Goal: Task Accomplishment & Management: Use online tool/utility

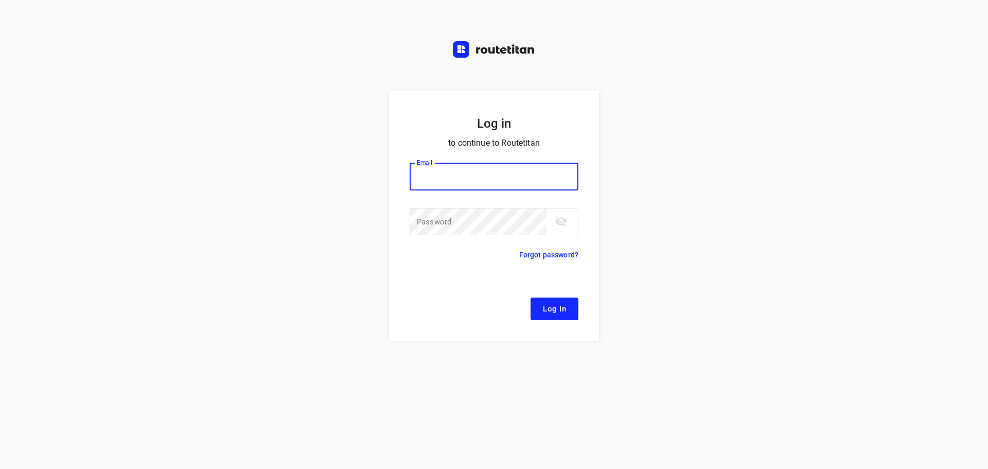
drag, startPoint x: 259, startPoint y: 0, endPoint x: 221, endPoint y: 23, distance: 44.7
click at [221, 23] on div "Log in to continue to Routetitan Email Email ​ Password Password ​ Forgot passw…" at bounding box center [494, 234] width 988 height 469
click at [484, 182] on input "email" at bounding box center [494, 177] width 169 height 28
type input "[EMAIL_ADDRESS][DOMAIN_NAME]"
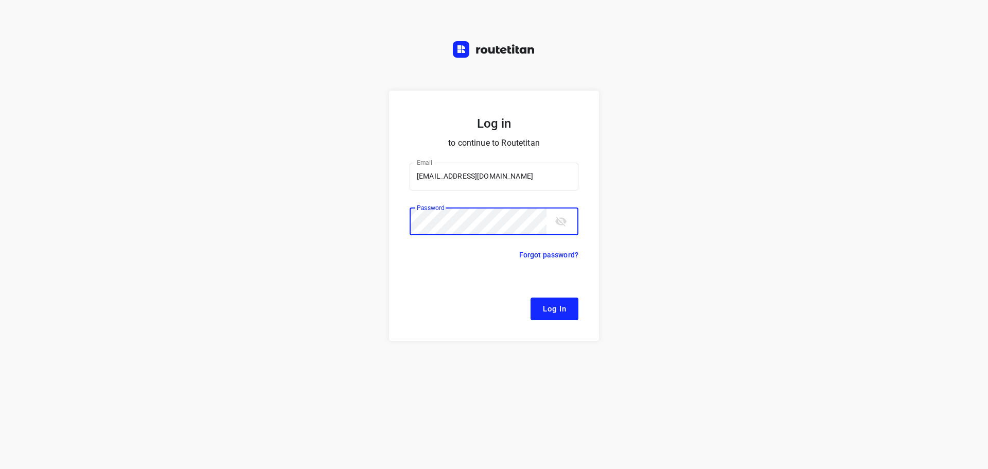
click at [558, 217] on icon "toggle password visibility" at bounding box center [561, 221] width 12 height 12
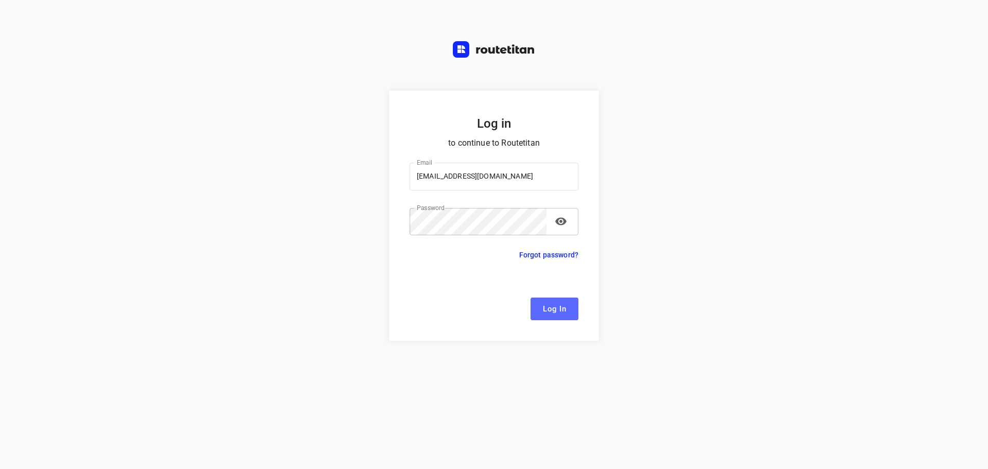
click at [559, 308] on span "Log In" at bounding box center [554, 308] width 23 height 13
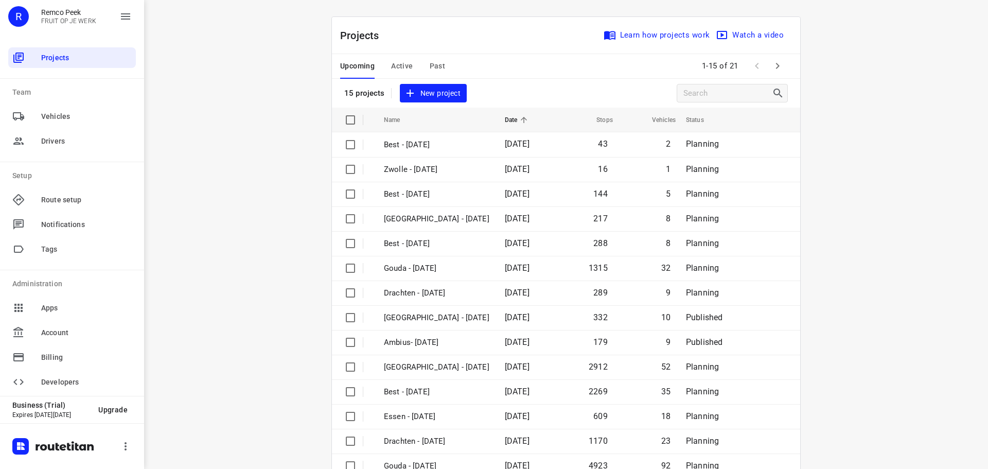
drag, startPoint x: 701, startPoint y: 59, endPoint x: 817, endPoint y: 92, distance: 119.9
click at [817, 92] on div "i © 2025 Routetitan , © Stadia Maps , © OpenMapTiles © OpenStreetMap contributo…" at bounding box center [566, 234] width 844 height 469
click at [398, 71] on span "Active" at bounding box center [402, 66] width 22 height 13
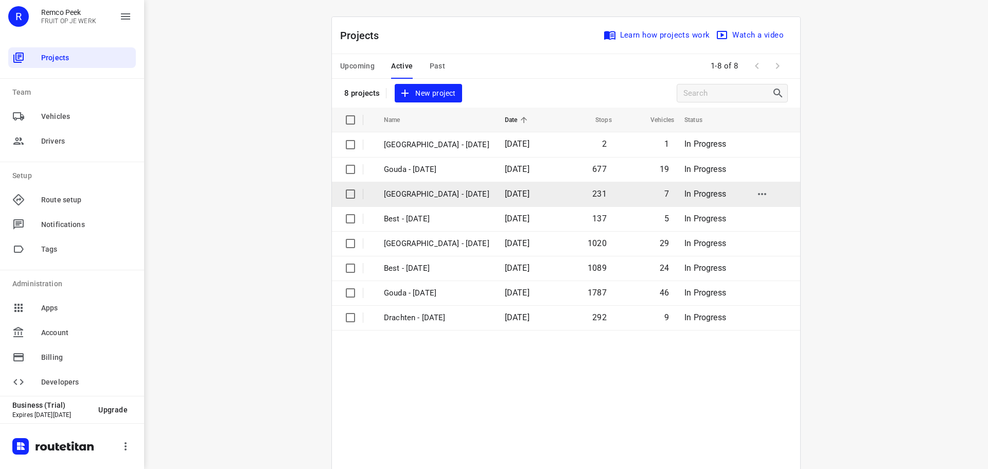
click at [449, 189] on p "[GEOGRAPHIC_DATA] - [DATE]" at bounding box center [436, 194] width 105 height 12
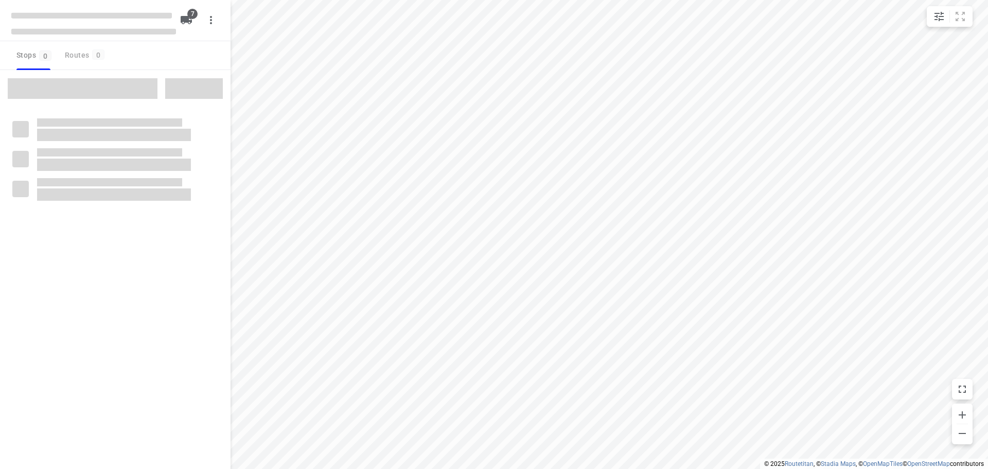
type input "distance"
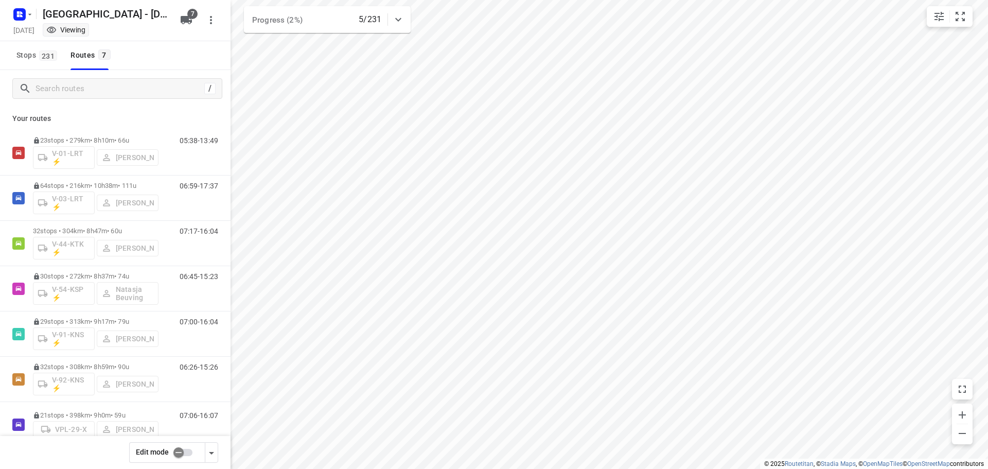
click at [400, 17] on icon at bounding box center [398, 19] width 12 height 12
click at [400, 17] on div at bounding box center [398, 23] width 21 height 21
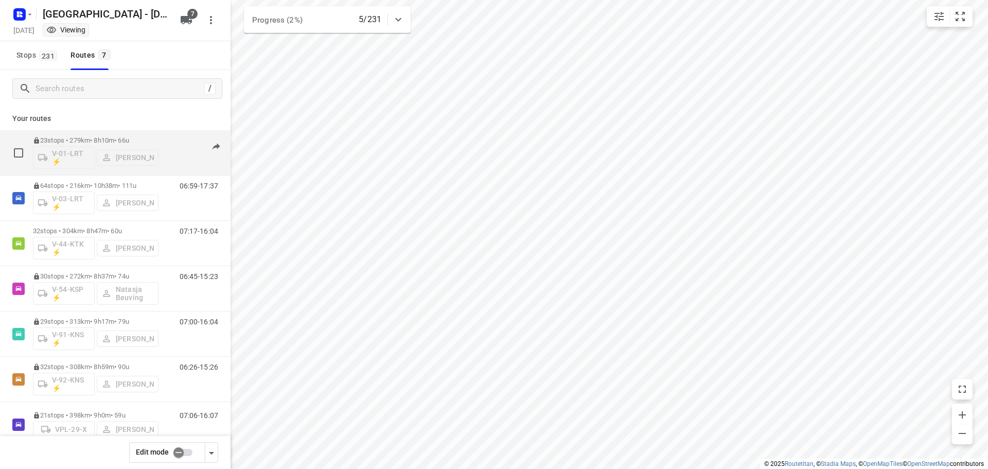
click at [95, 136] on div "23 stops • 279km • 8h10m • 66u V-01-LRT ⚡ Jorick Kok" at bounding box center [96, 152] width 126 height 43
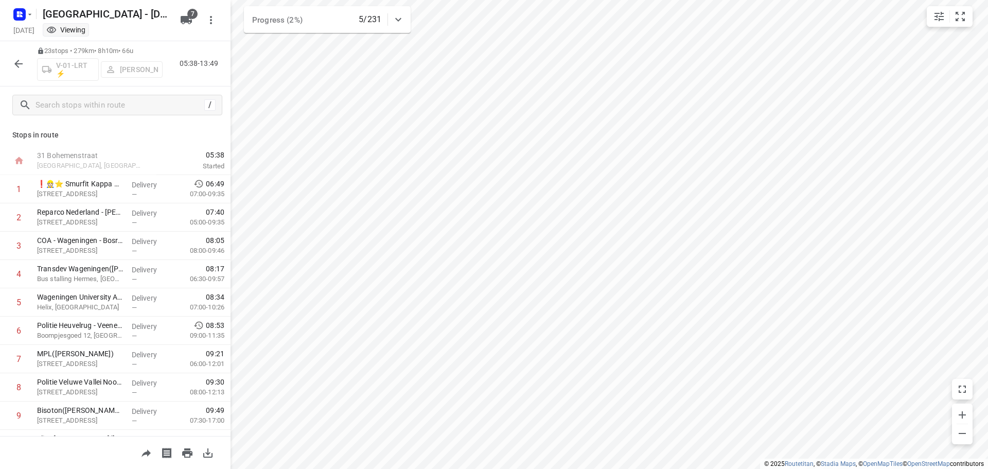
click at [17, 59] on icon "button" at bounding box center [18, 64] width 12 height 12
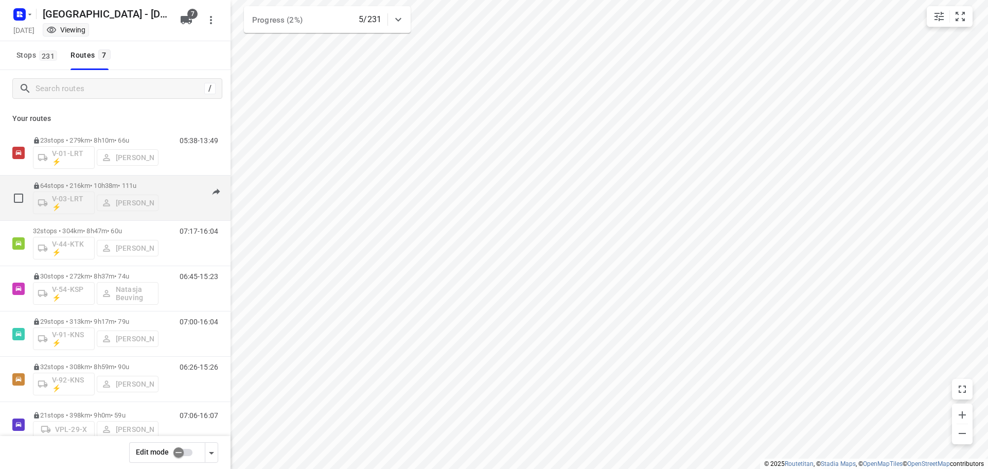
click at [95, 184] on p "64 stops • 216km • 10h38m • 111u" at bounding box center [96, 186] width 126 height 8
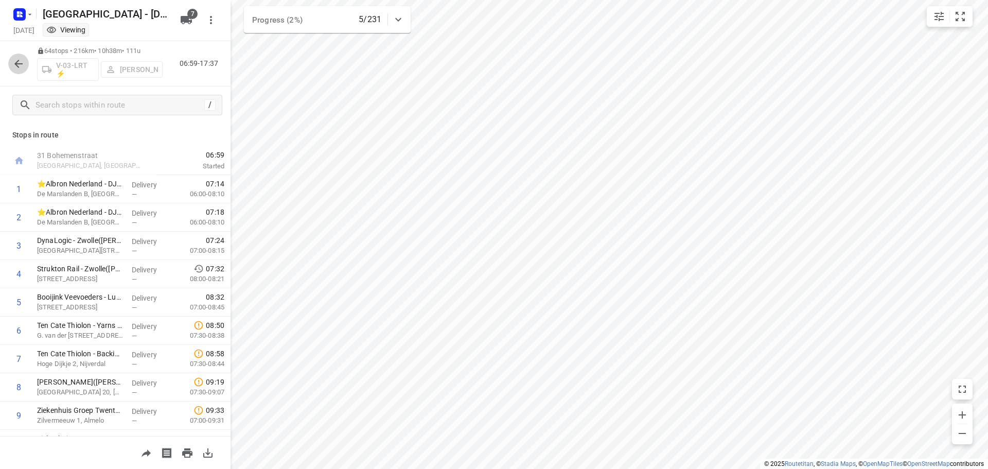
click at [22, 58] on icon "button" at bounding box center [18, 64] width 12 height 12
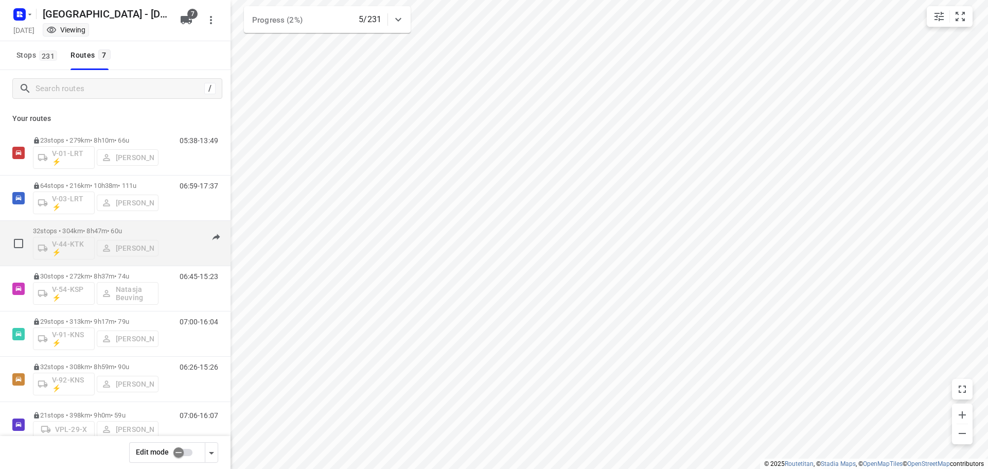
click at [96, 231] on p "32 stops • 304km • 8h47m • 60u" at bounding box center [96, 231] width 126 height 8
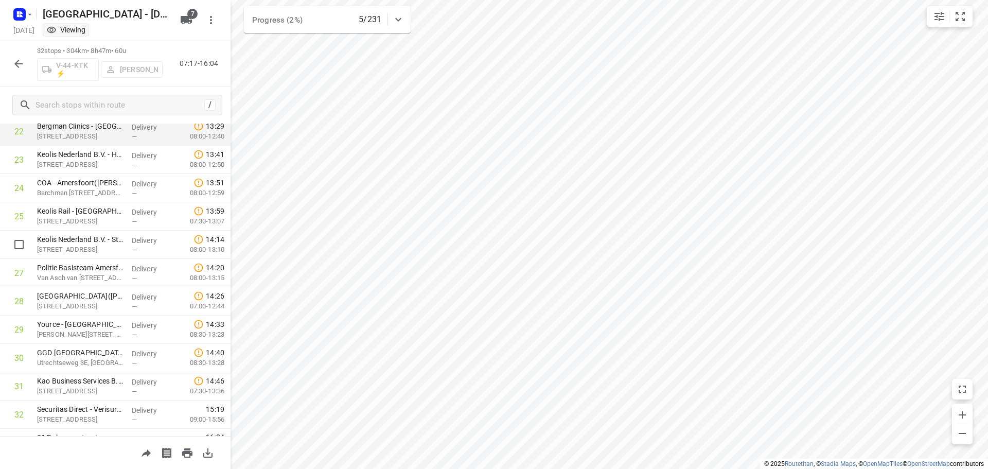
scroll to position [673, 0]
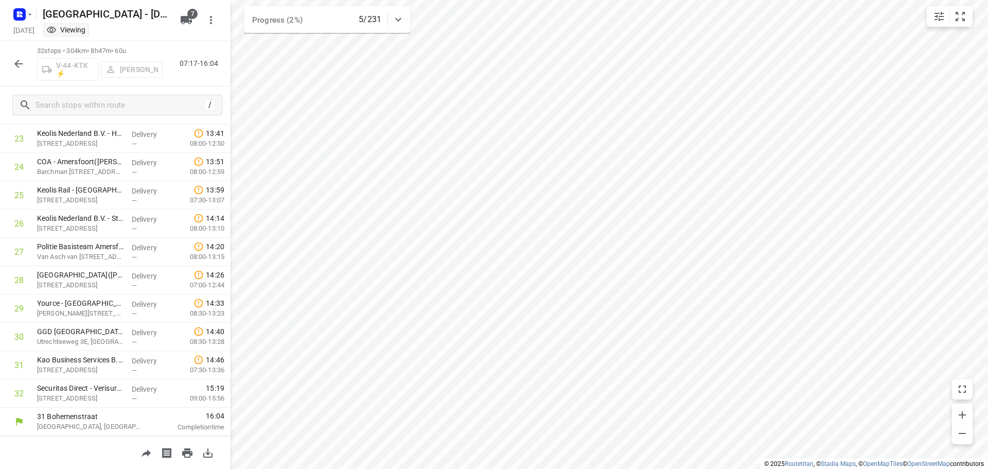
click at [27, 64] on button "button" at bounding box center [18, 64] width 21 height 21
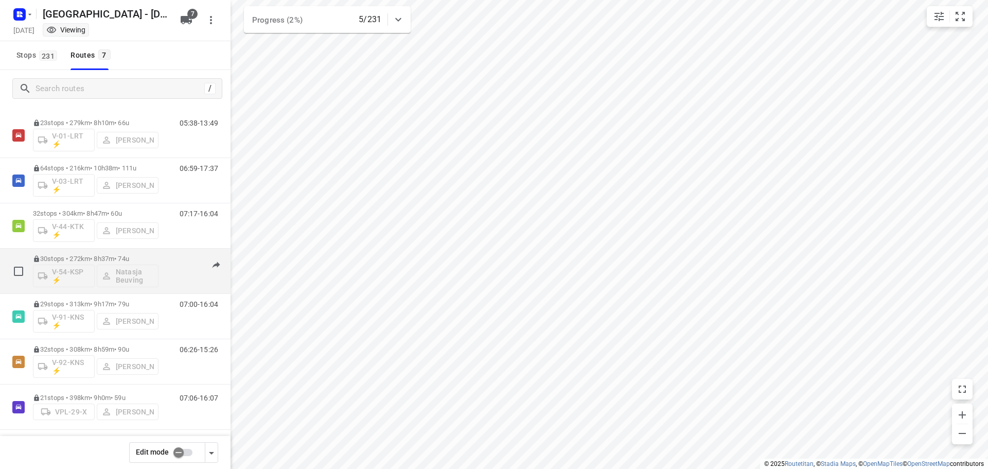
scroll to position [22, 0]
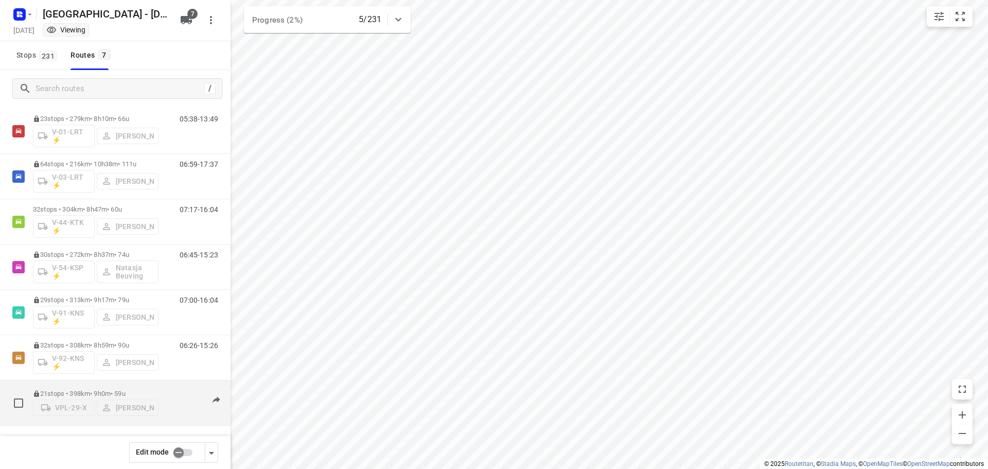
click at [93, 390] on p "21 stops • 398km • 9h0m • 59u" at bounding box center [96, 394] width 126 height 8
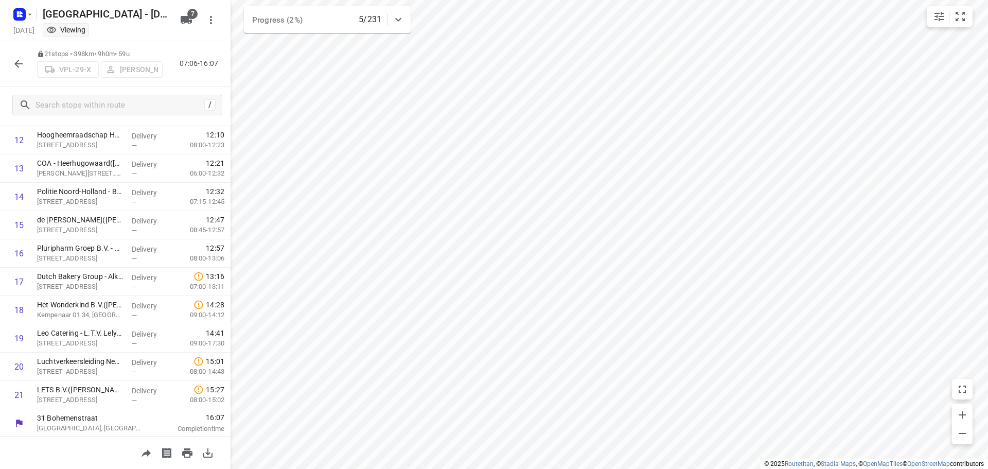
scroll to position [362, 0]
click at [14, 55] on button "button" at bounding box center [18, 64] width 21 height 21
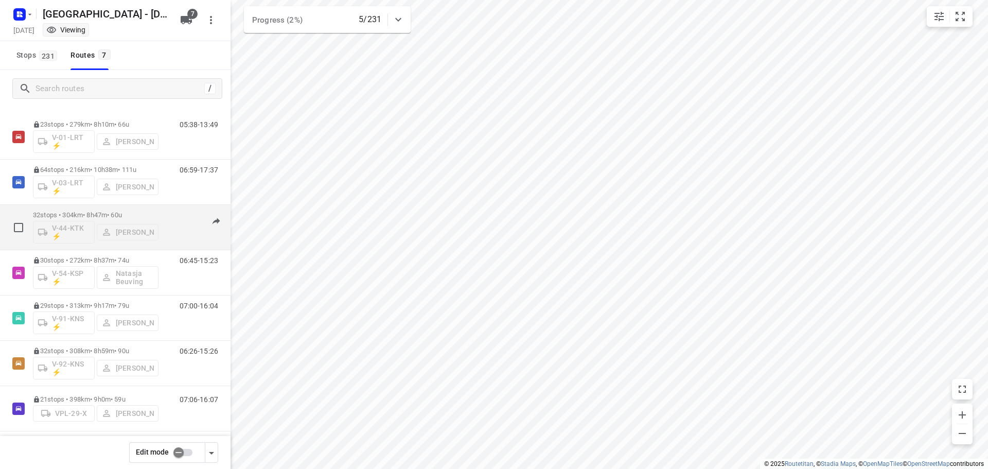
scroll to position [22, 0]
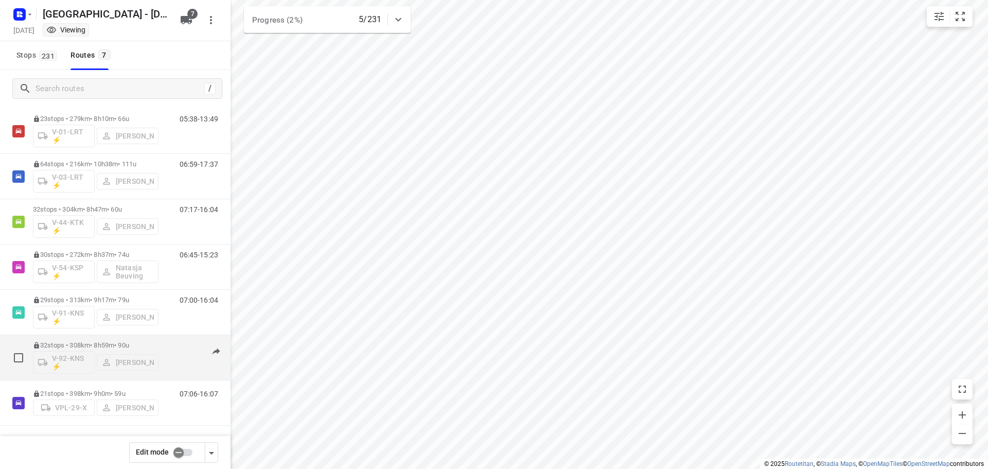
click at [98, 342] on p "32 stops • 308km • 8h59m • 90u" at bounding box center [96, 345] width 126 height 8
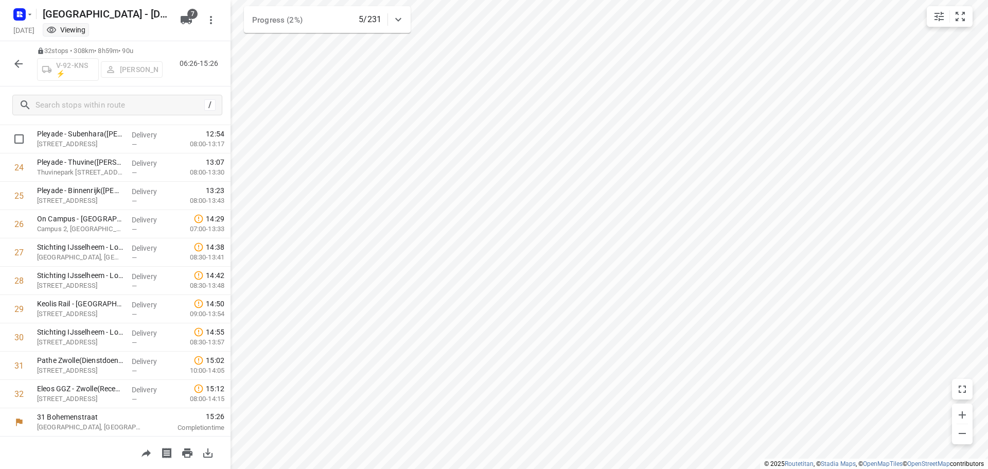
scroll to position [673, 0]
click at [14, 61] on icon "button" at bounding box center [18, 64] width 12 height 12
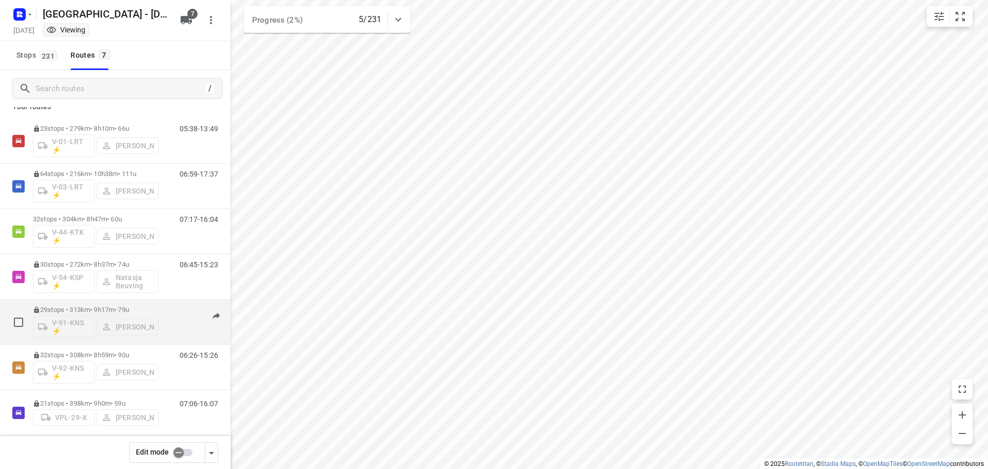
scroll to position [22, 0]
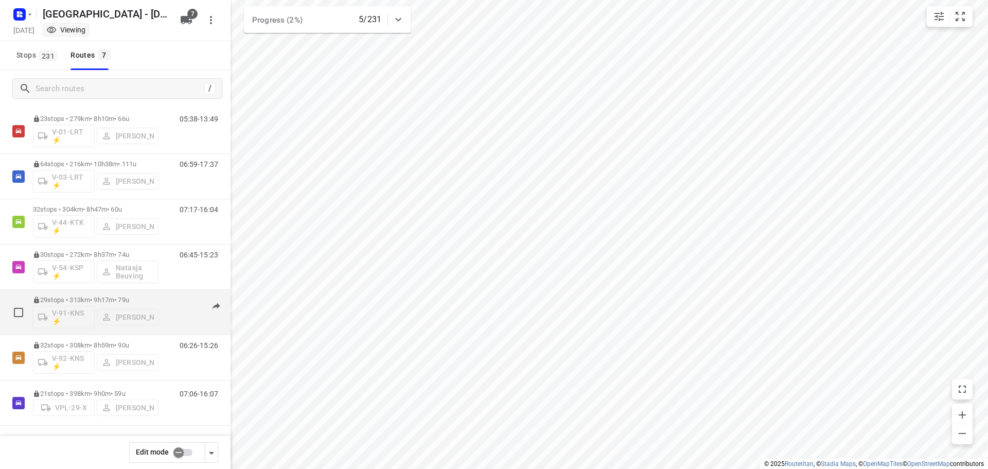
click at [90, 291] on div "29 stops • 313km • 9h17m • 79u V-91-KNS ⚡ Milan Rave" at bounding box center [96, 312] width 126 height 43
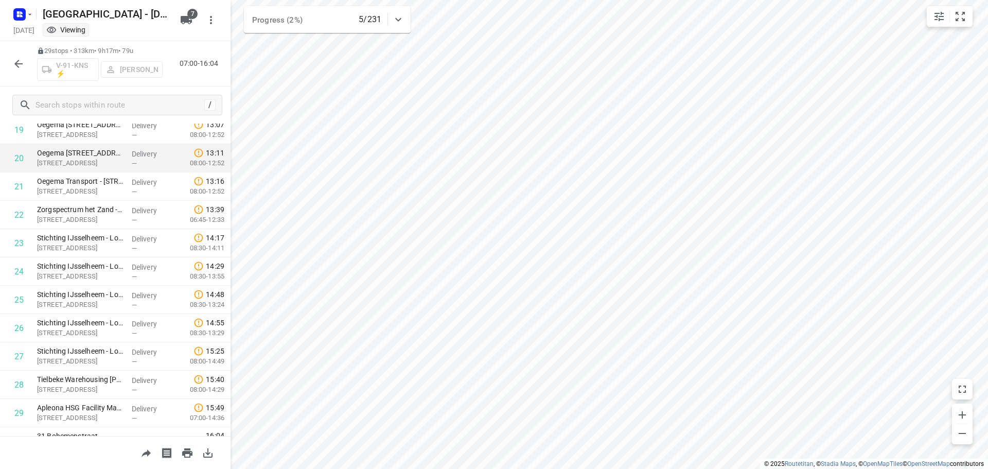
scroll to position [588, 0]
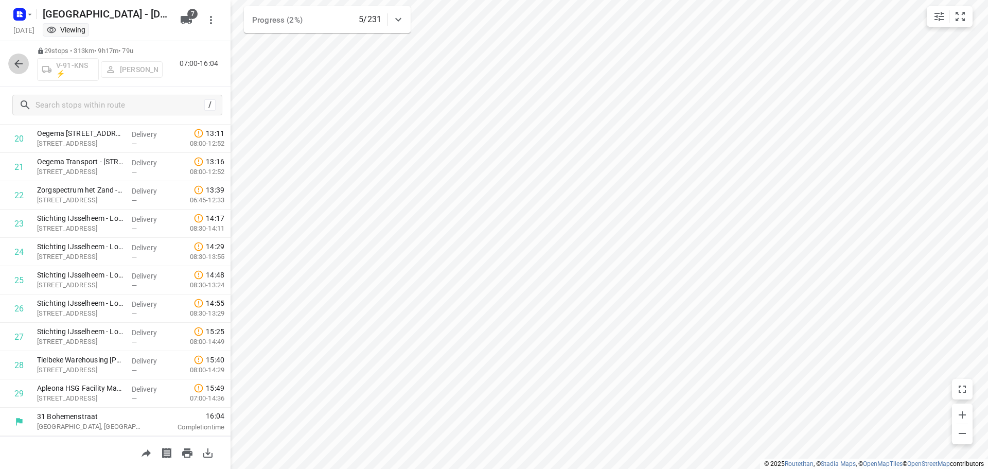
click at [25, 63] on button "button" at bounding box center [18, 64] width 21 height 21
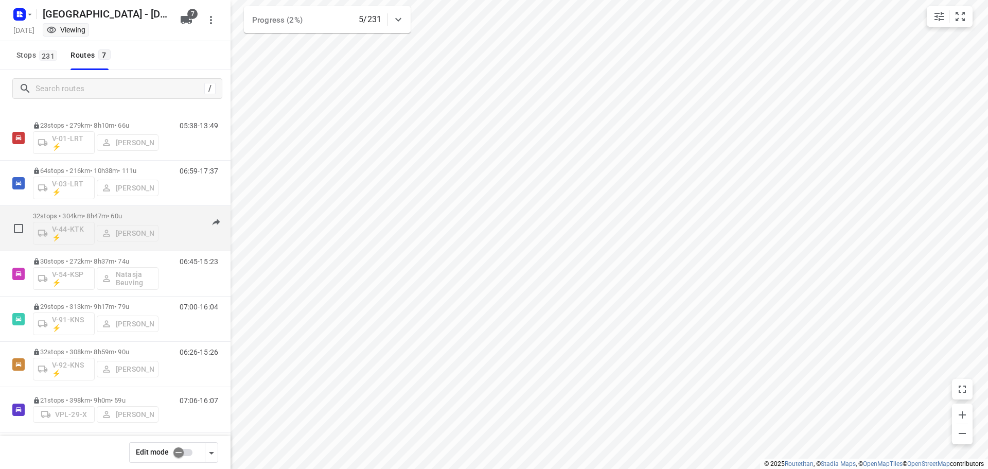
scroll to position [22, 0]
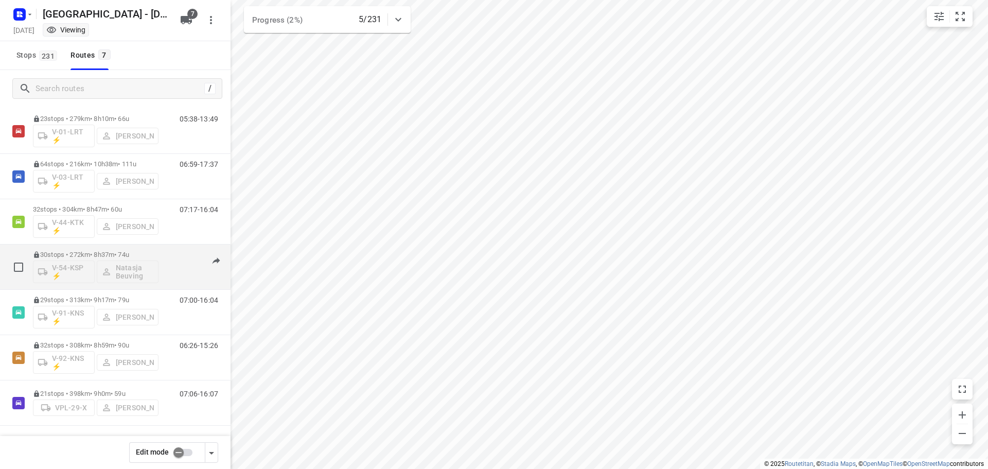
click at [98, 251] on p "30 stops • 272km • 8h37m • 74u" at bounding box center [96, 255] width 126 height 8
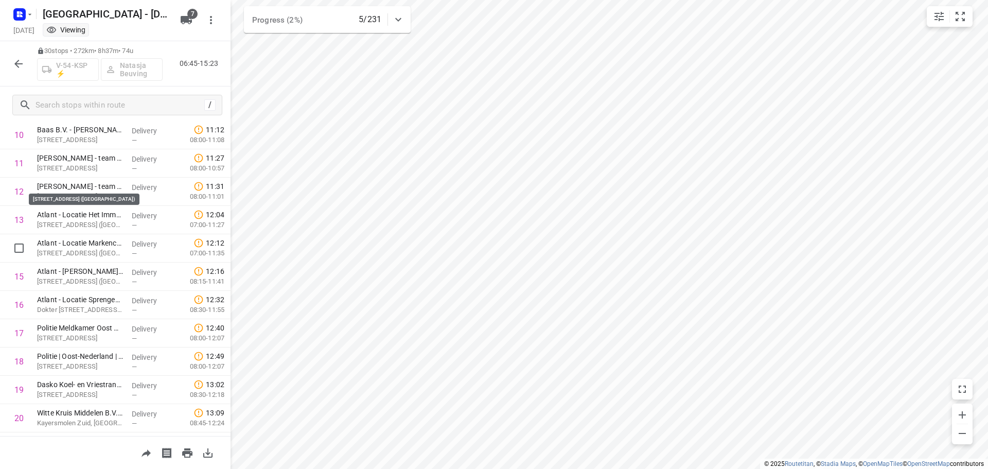
scroll to position [616, 0]
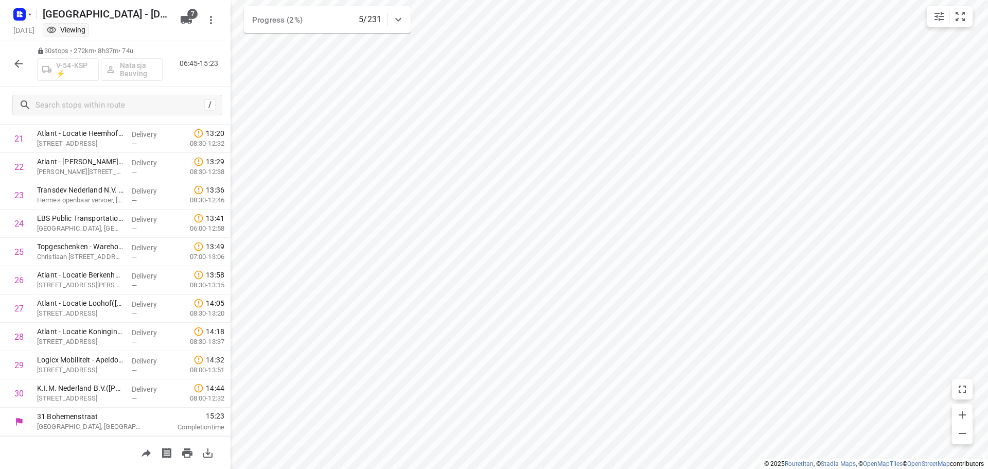
click at [27, 69] on div at bounding box center [18, 64] width 21 height 21
click at [24, 65] on icon "button" at bounding box center [18, 64] width 12 height 12
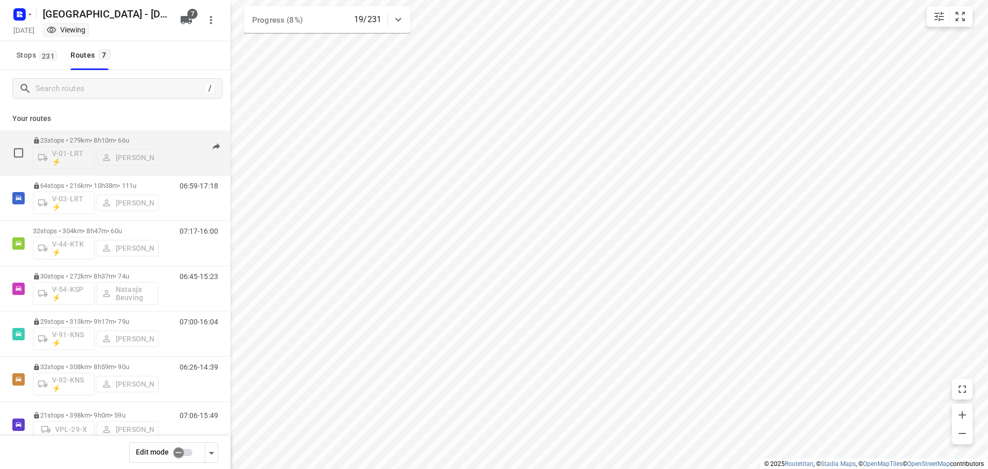
click at [91, 142] on p "23 stops • 279km • 8h10m • 66u" at bounding box center [96, 140] width 126 height 8
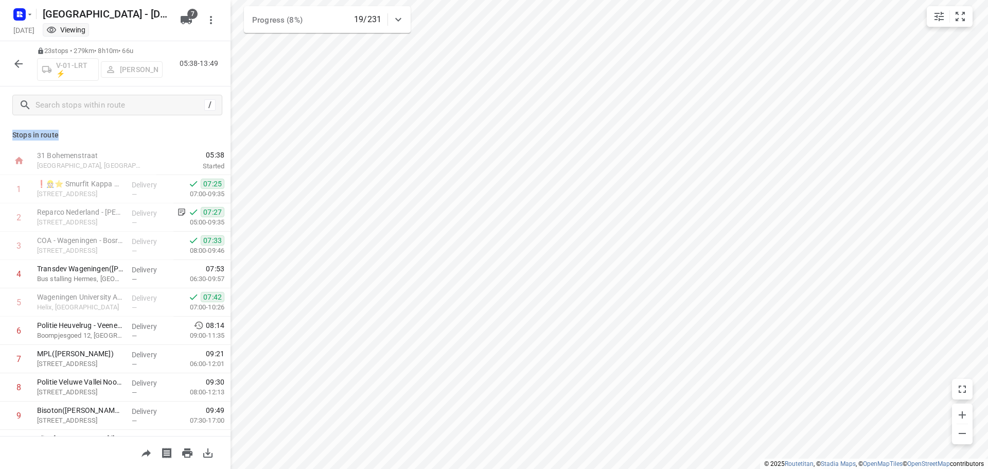
drag, startPoint x: 67, startPoint y: 137, endPoint x: 5, endPoint y: 136, distance: 61.7
click at [5, 136] on div "Stops in route 31 Bohemenstraat Zwolle, Netherlands 05:38 Started 1 ❗👷🏻⭐ Smurfi…" at bounding box center [115, 279] width 231 height 312
click at [82, 137] on p "Stops in route" at bounding box center [115, 135] width 206 height 11
drag, startPoint x: 59, startPoint y: 133, endPoint x: 11, endPoint y: 137, distance: 48.5
click at [11, 137] on div "Stops in route 31 Bohemenstraat Zwolle, Netherlands 05:38 Started 1 ❗👷🏻⭐ Smurfi…" at bounding box center [115, 279] width 231 height 312
